Goal: Transaction & Acquisition: Book appointment/travel/reservation

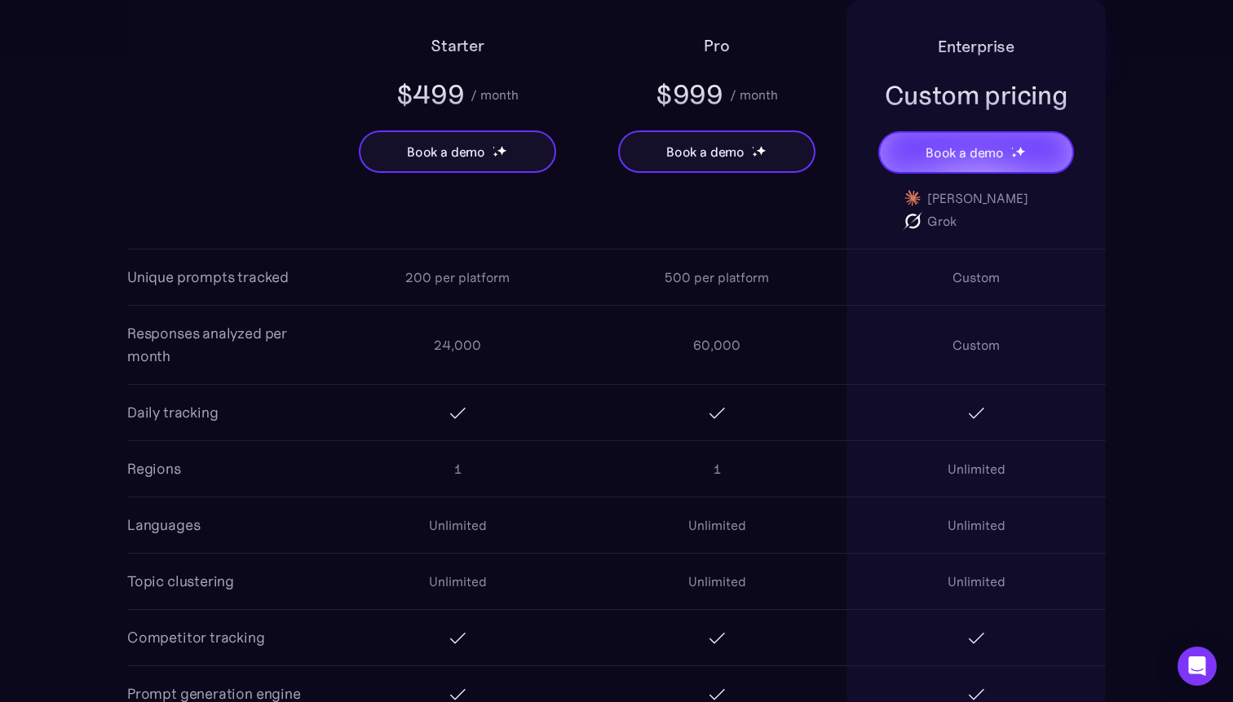
scroll to position [740, 0]
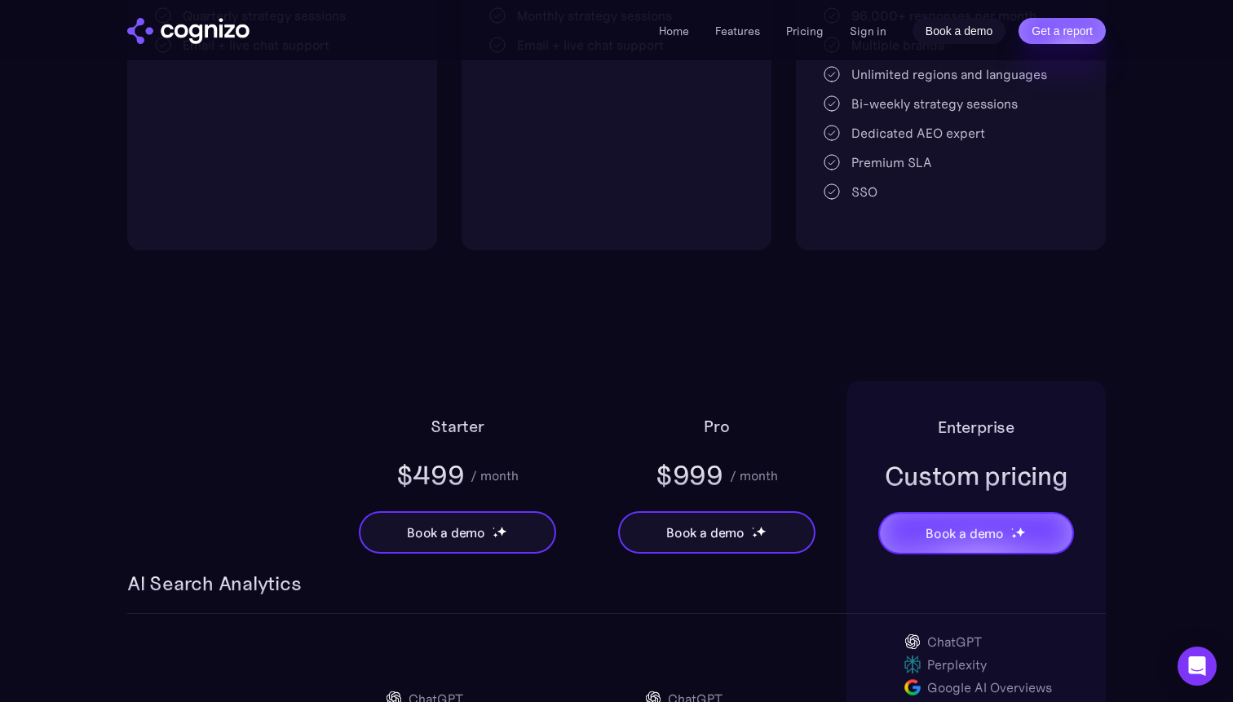
click at [938, 33] on link "Book a demo" at bounding box center [960, 31] width 94 height 26
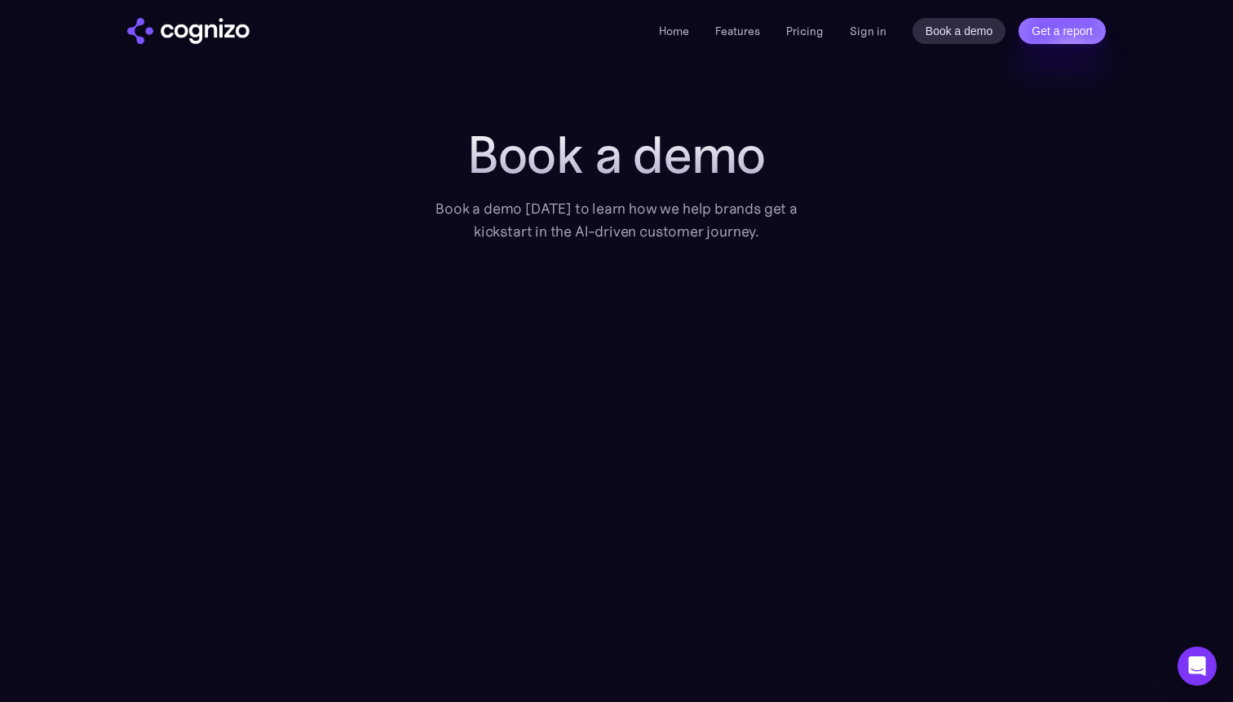
click at [170, 25] on img "home" at bounding box center [188, 31] width 122 height 26
